Goal: Book appointment/travel/reservation

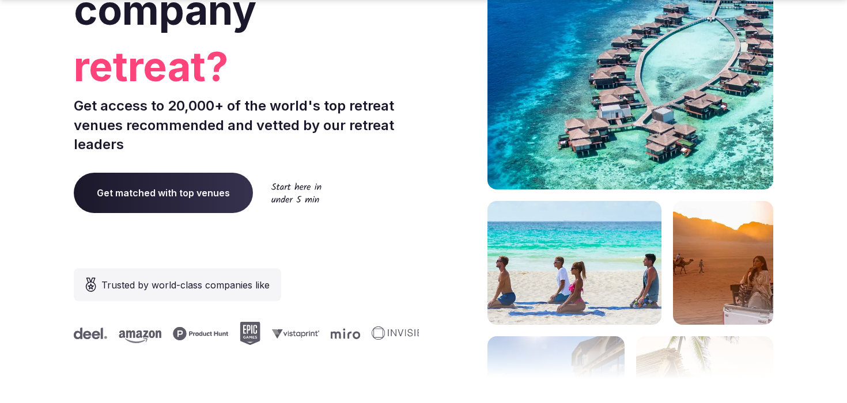
scroll to position [220, 0]
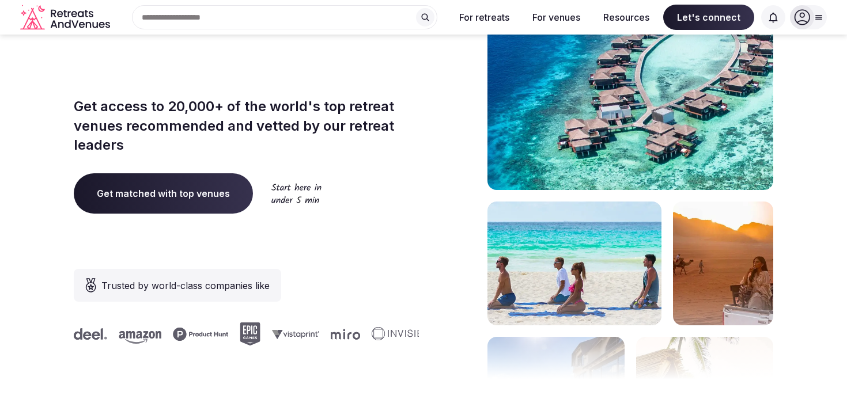
click at [221, 191] on span "Get matched with top venues" at bounding box center [163, 193] width 179 height 40
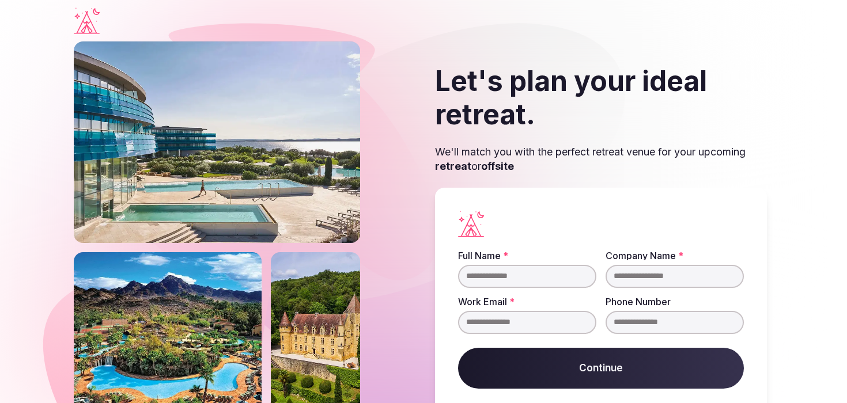
click at [497, 278] on input "Full Name *" at bounding box center [527, 276] width 138 height 23
type input "*****"
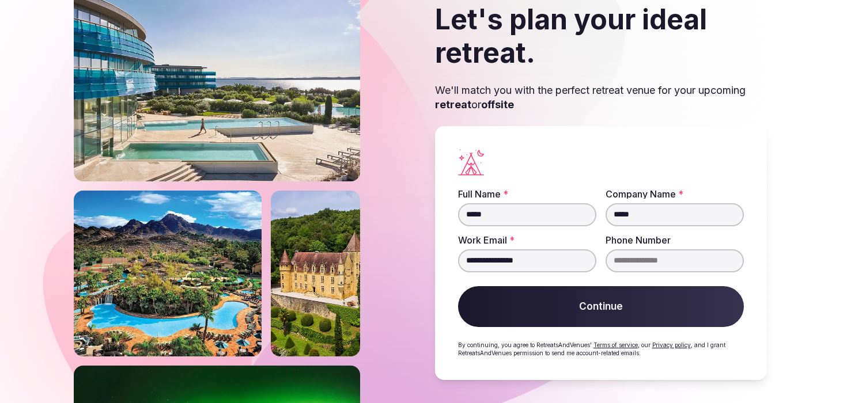
type input "**********"
click at [604, 287] on button "Continue" at bounding box center [601, 306] width 286 height 41
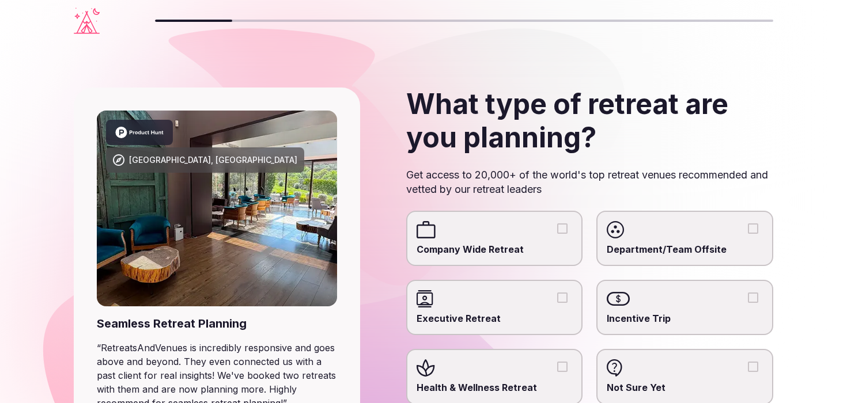
click at [526, 243] on span "Company Wide Retreat" at bounding box center [494, 249] width 156 height 13
click at [557, 234] on button "Company Wide Retreat" at bounding box center [562, 229] width 10 height 10
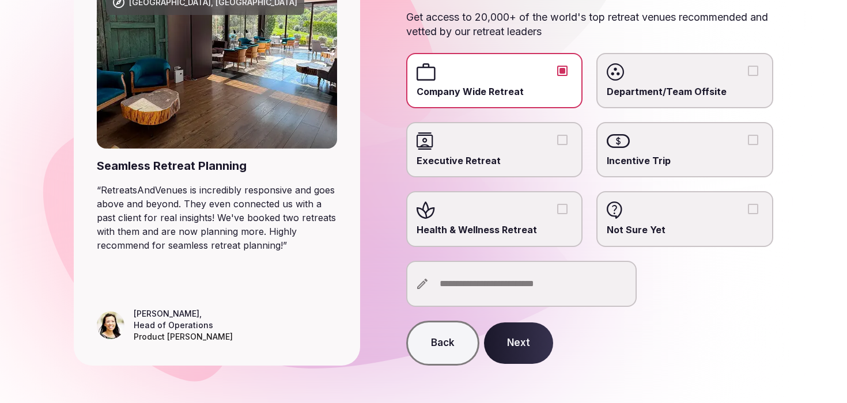
scroll to position [166, 0]
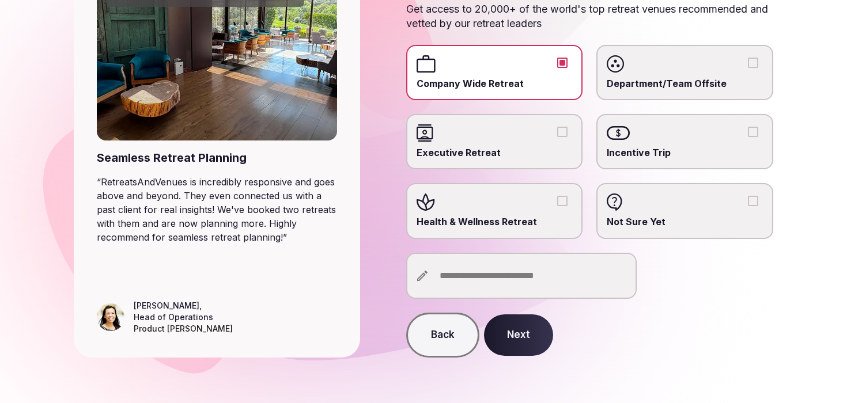
click at [479, 276] on input "text" at bounding box center [521, 276] width 230 height 46
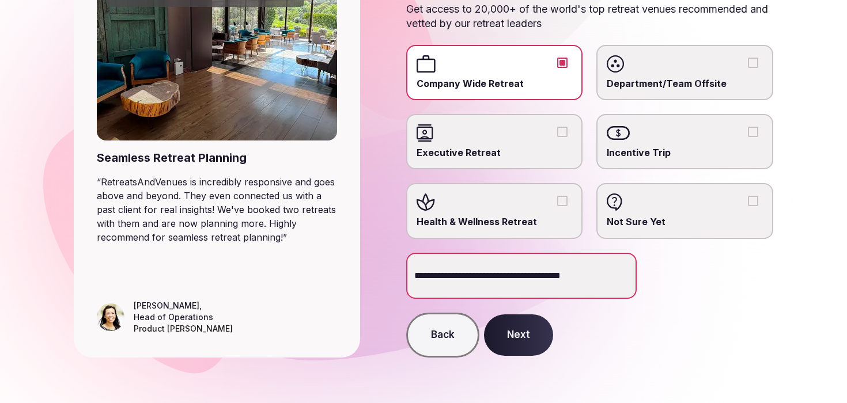
type input "**********"
click at [516, 331] on button "Next" at bounding box center [518, 335] width 69 height 41
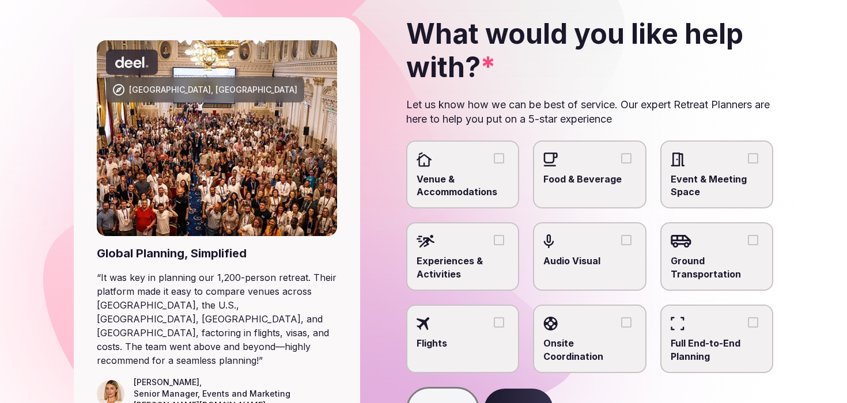
scroll to position [78, 0]
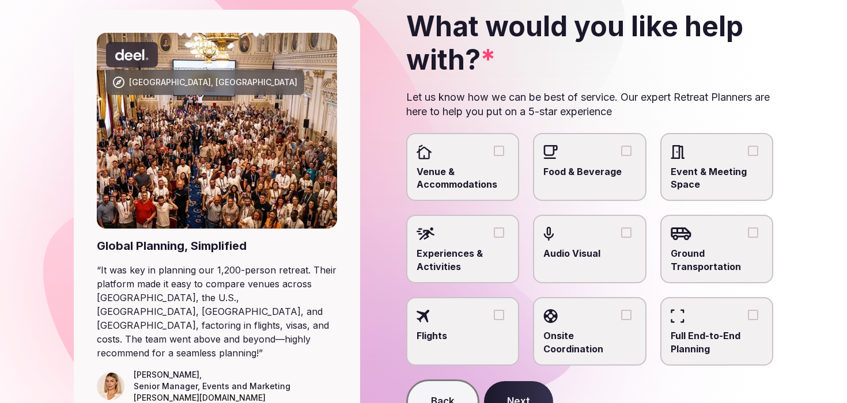
click at [442, 165] on span "Venue & Accommodations" at bounding box center [462, 178] width 93 height 26
click at [494, 156] on button "Venue & Accommodations" at bounding box center [499, 151] width 10 height 10
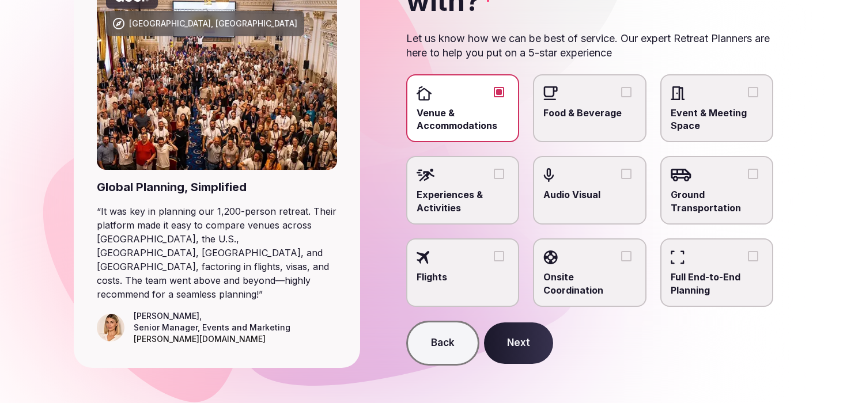
scroll to position [145, 0]
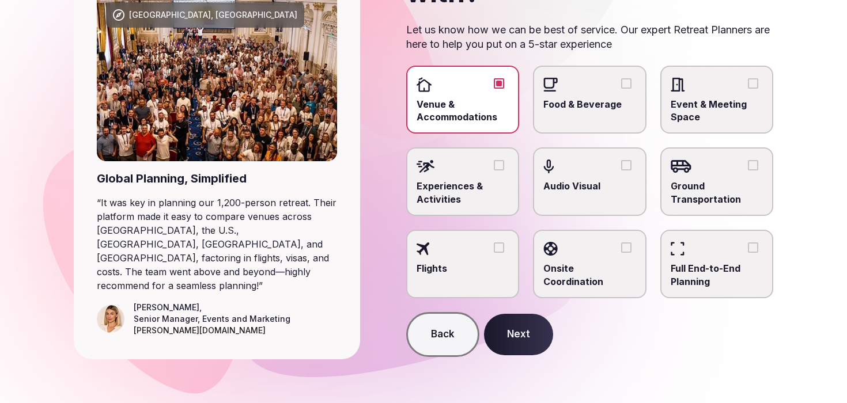
click at [512, 336] on button "Next" at bounding box center [518, 334] width 69 height 41
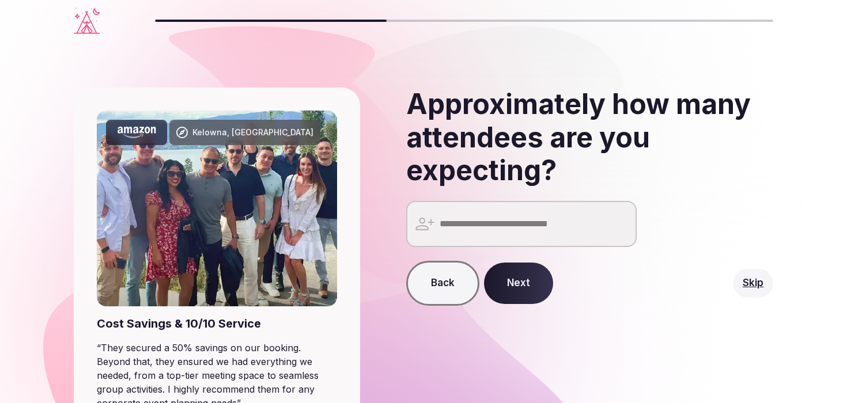
click at [518, 224] on input "number" at bounding box center [521, 224] width 230 height 46
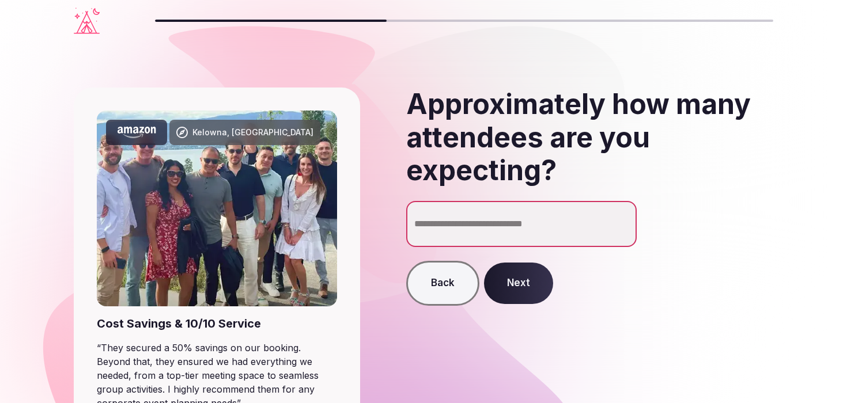
type input "**"
click at [513, 290] on button "Next" at bounding box center [518, 283] width 69 height 41
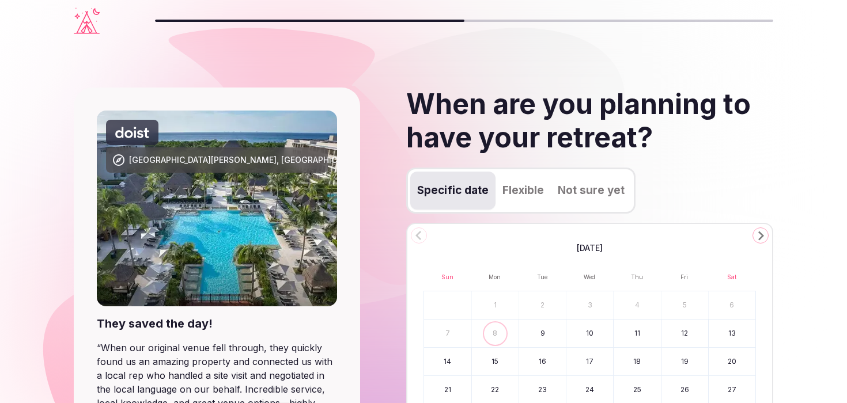
click at [764, 233] on icon "Go to the Next Month" at bounding box center [760, 236] width 14 height 14
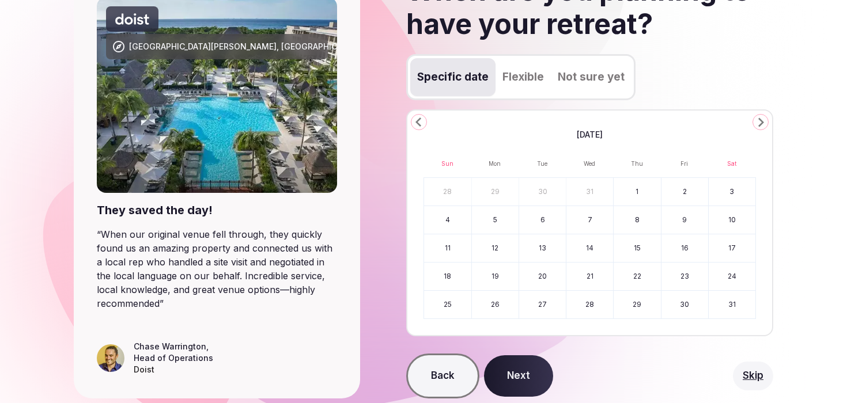
scroll to position [143, 0]
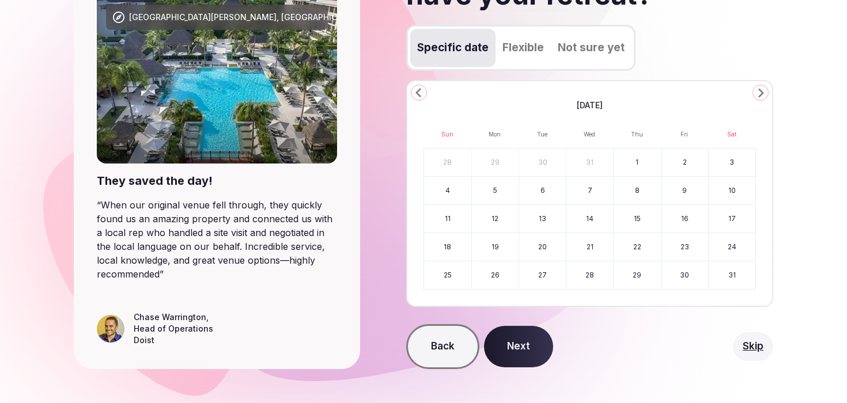
click at [766, 99] on icon "Go to the Next Month" at bounding box center [760, 93] width 14 height 14
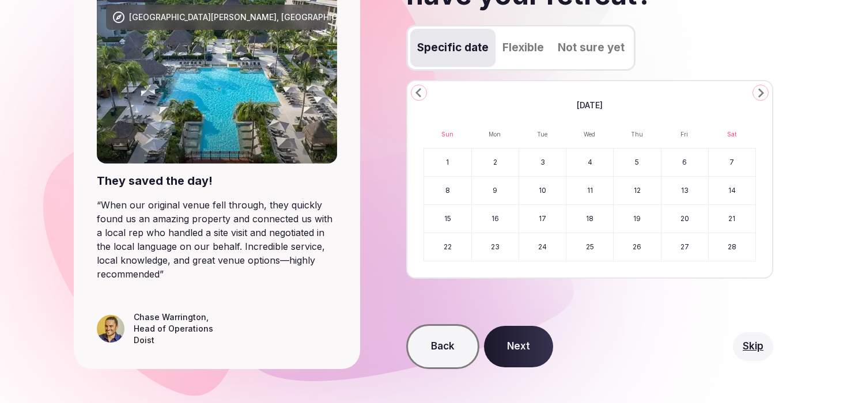
click at [687, 165] on button "6" at bounding box center [684, 163] width 47 height 28
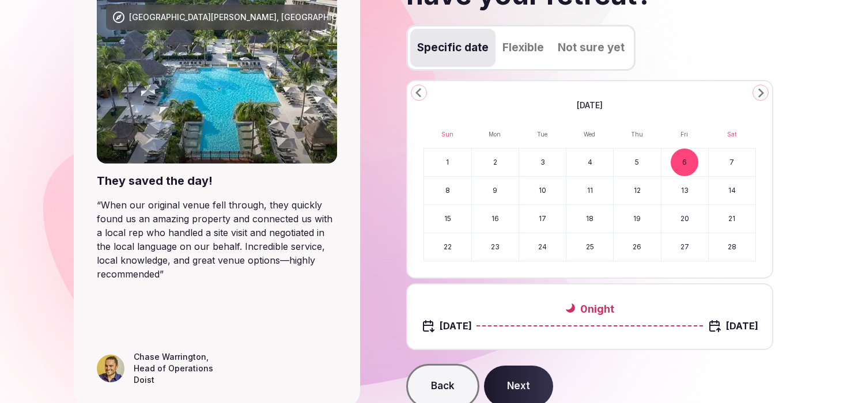
click at [456, 171] on button "1" at bounding box center [447, 163] width 47 height 28
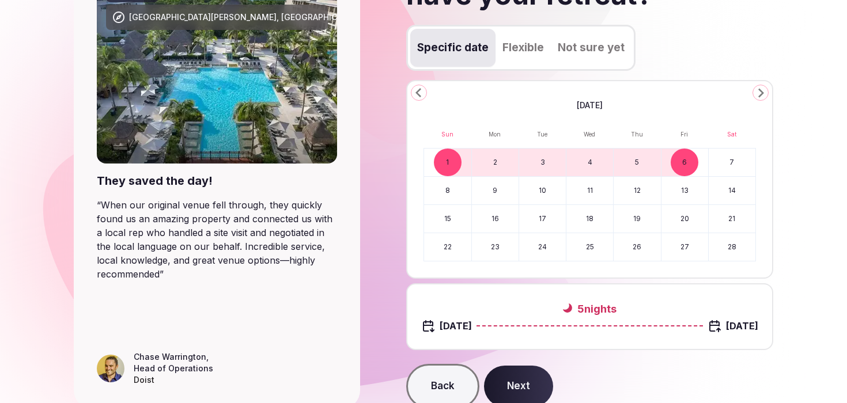
click at [730, 167] on button "7" at bounding box center [732, 163] width 47 height 28
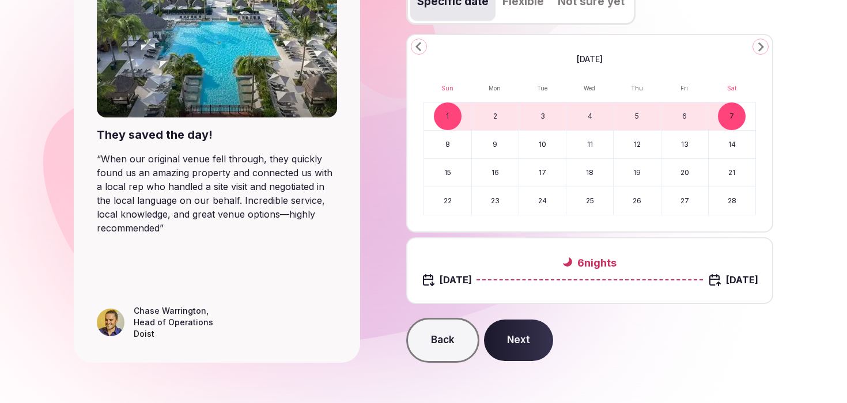
scroll to position [195, 0]
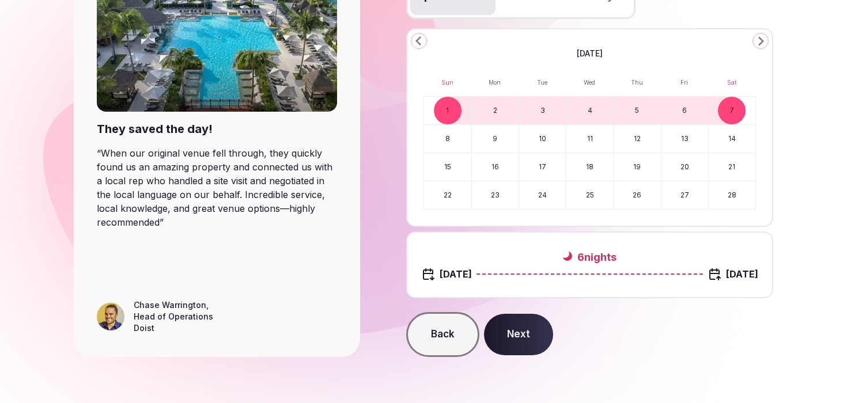
click at [523, 336] on button "Next" at bounding box center [518, 334] width 69 height 41
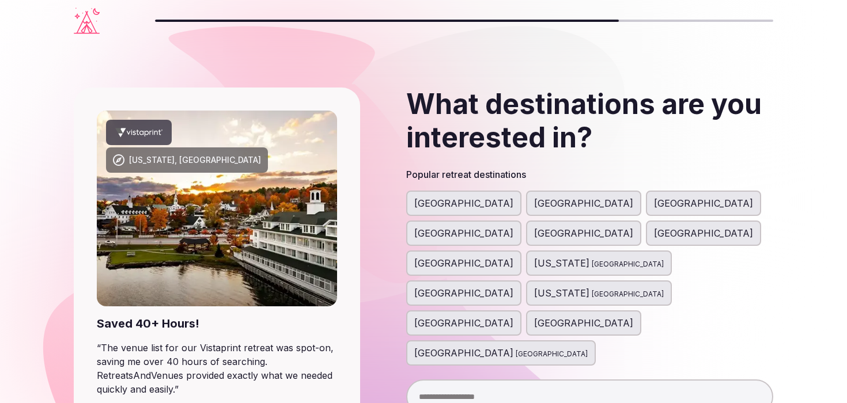
click at [534, 204] on span "[GEOGRAPHIC_DATA]" at bounding box center [583, 203] width 99 height 14
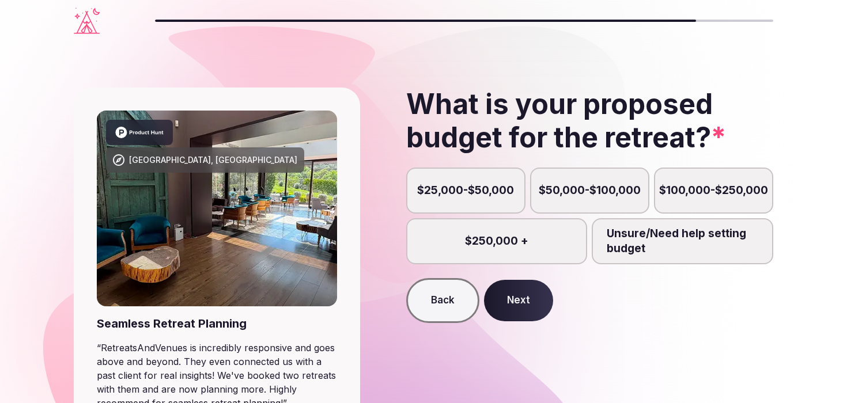
click at [487, 194] on label "$25,000-$50,000" at bounding box center [465, 191] width 119 height 46
click at [477, 194] on button "$25,000-$50,000" at bounding box center [471, 197] width 12 height 12
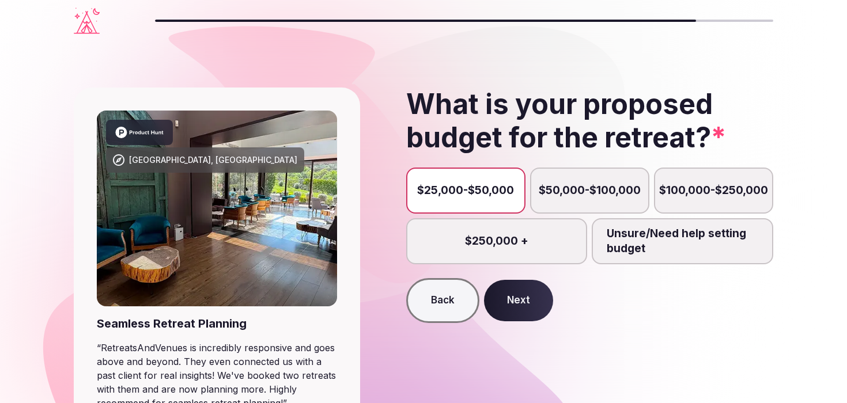
click at [520, 317] on button "Next" at bounding box center [518, 300] width 69 height 41
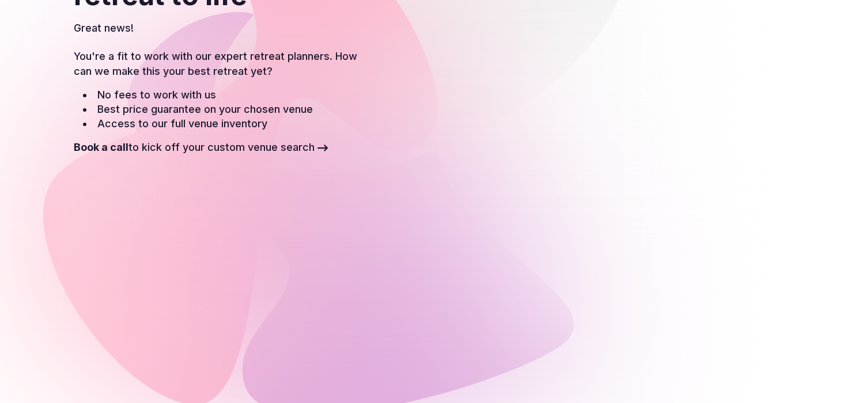
scroll to position [319, 0]
